Goal: Task Accomplishment & Management: Manage account settings

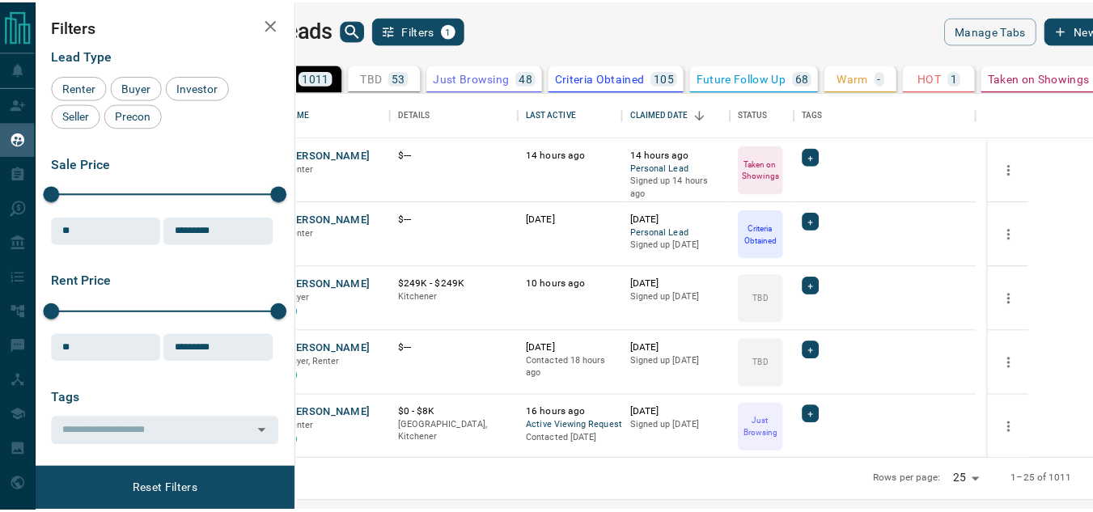
scroll to position [355, 787]
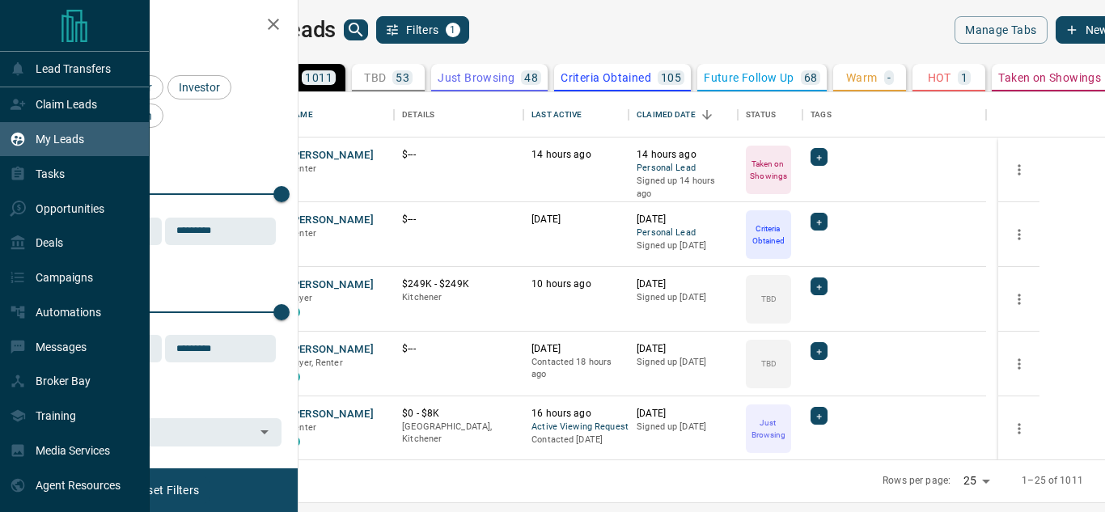
click at [22, 155] on div "My Leads" at bounding box center [75, 139] width 150 height 35
click at [49, 103] on p "Claim Leads" at bounding box center [67, 104] width 62 height 13
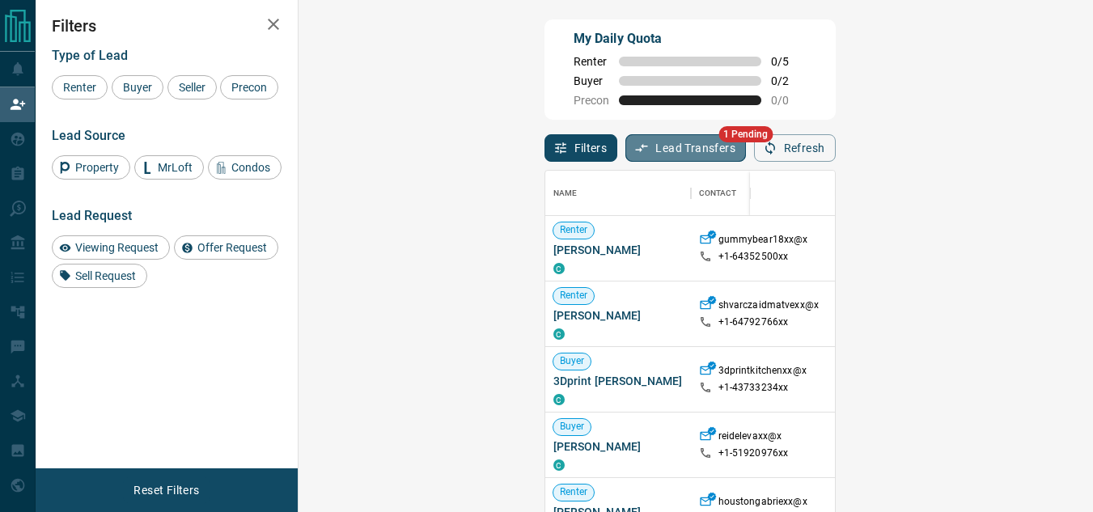
click at [626, 144] on button "Lead Transfers" at bounding box center [686, 148] width 121 height 28
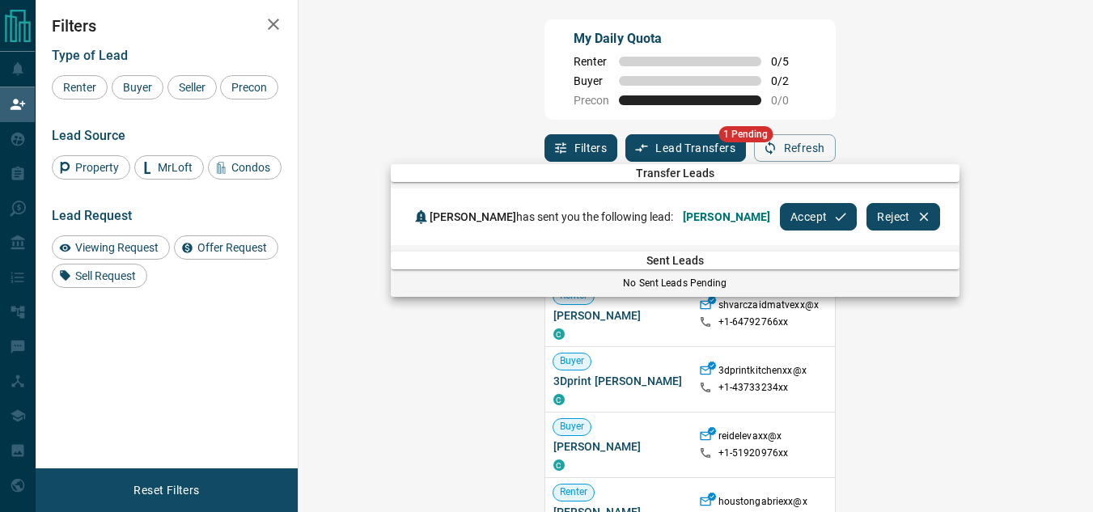
click at [780, 216] on button "Accept" at bounding box center [818, 217] width 77 height 28
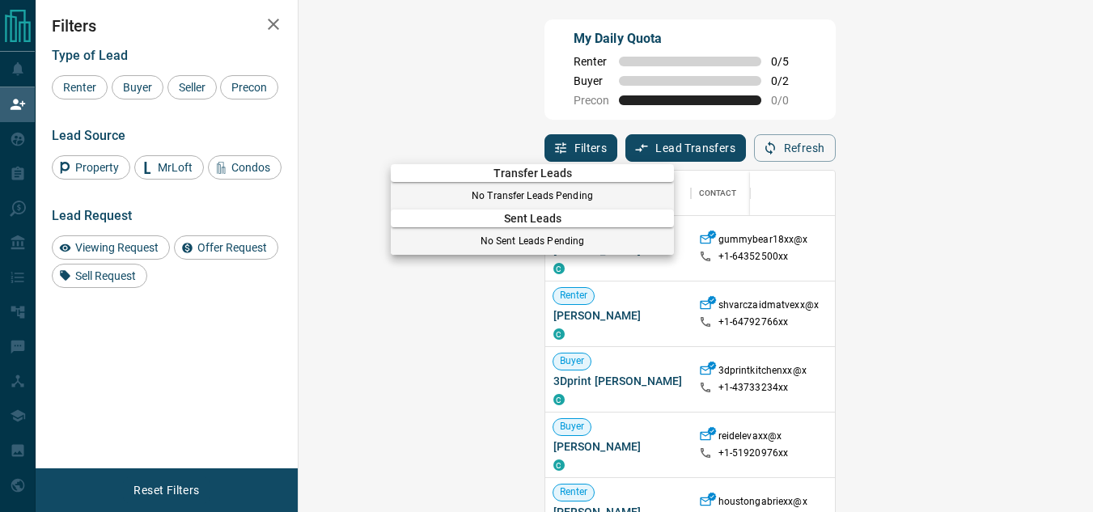
click at [25, 135] on div at bounding box center [546, 256] width 1093 height 512
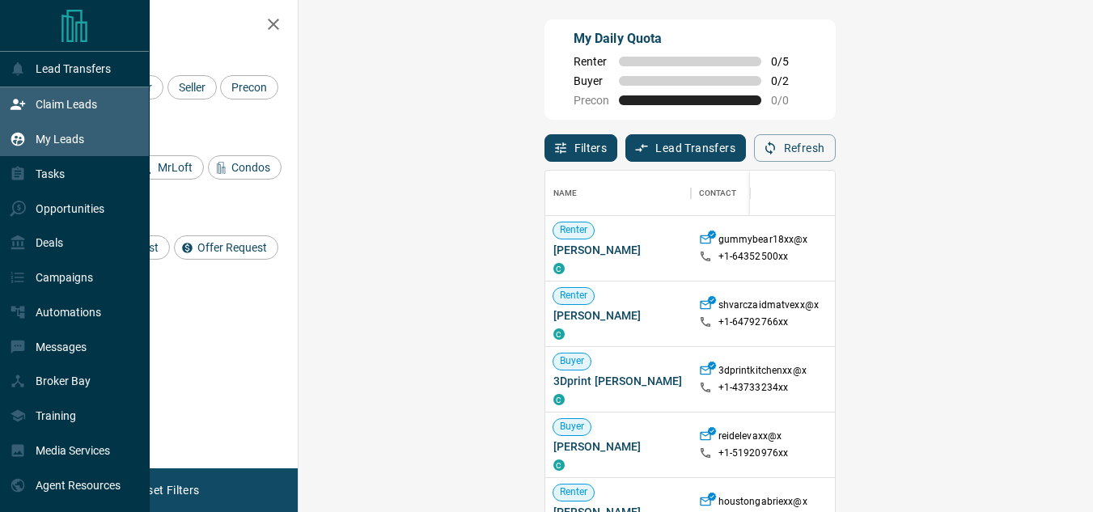
click at [9, 140] on div "My Leads" at bounding box center [75, 139] width 150 height 35
